Goal: Information Seeking & Learning: Understand process/instructions

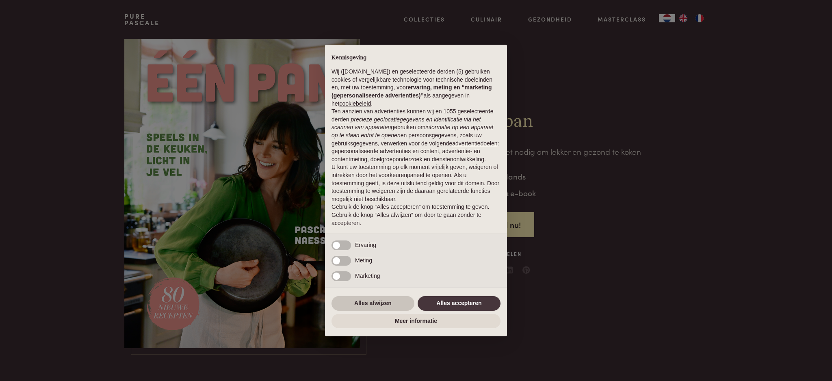
click at [367, 303] on button "Alles afwijzen" at bounding box center [372, 303] width 83 height 15
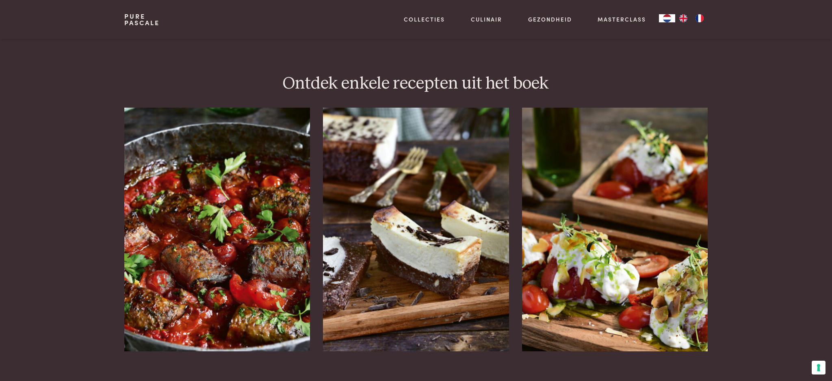
scroll to position [977, 0]
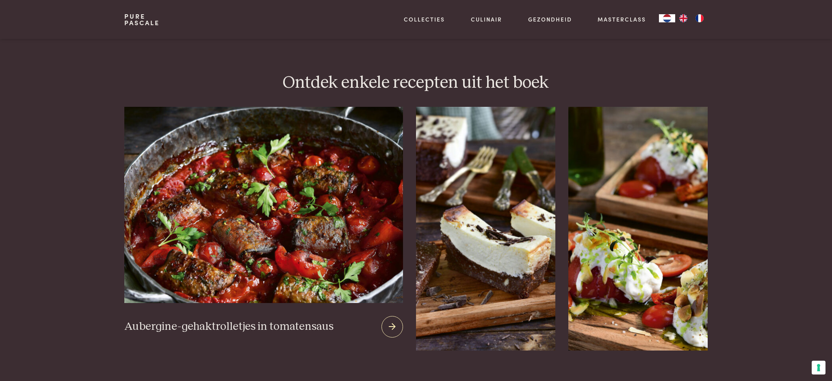
click at [214, 199] on img at bounding box center [263, 205] width 279 height 196
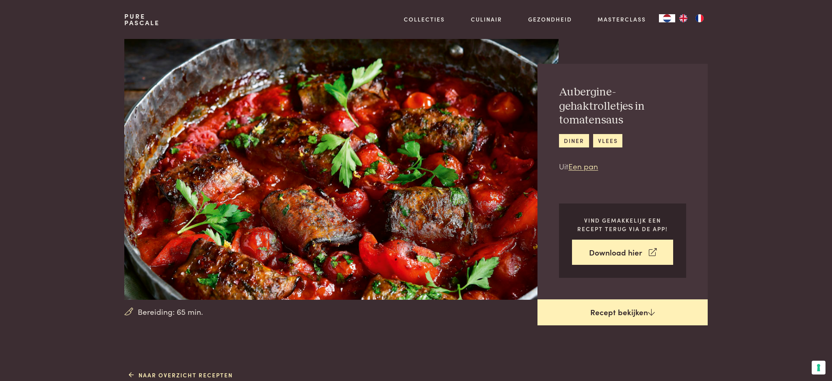
click at [609, 312] on link "Recept bekijken" at bounding box center [622, 312] width 170 height 26
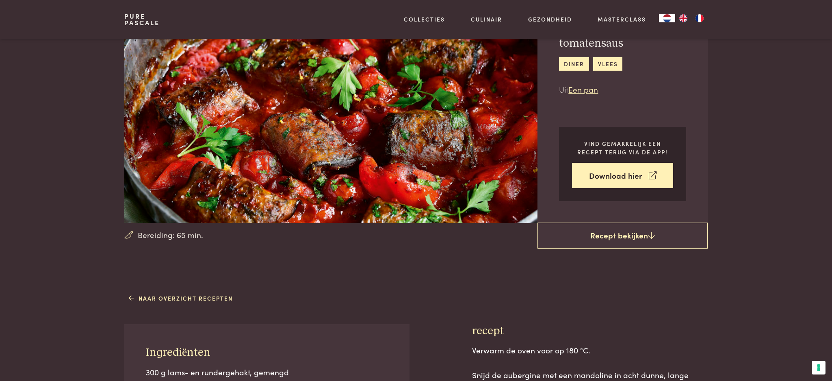
scroll to position [82, 0]
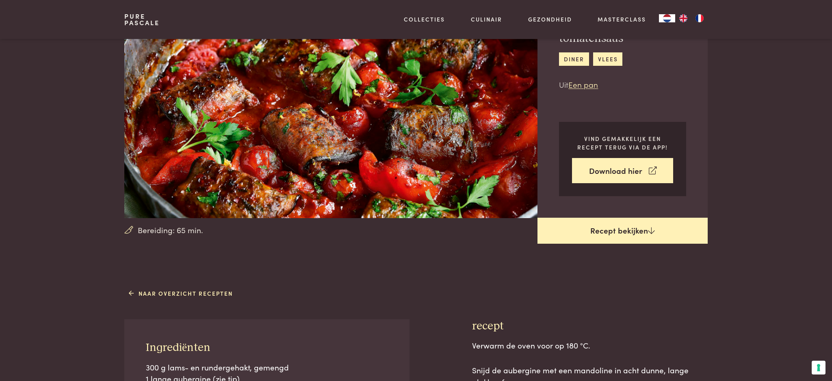
click at [617, 232] on link "Recept bekijken" at bounding box center [622, 231] width 170 height 26
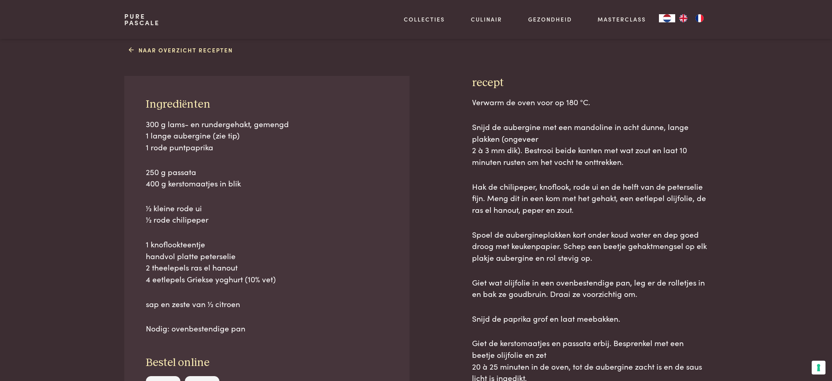
scroll to position [325, 0]
